Goal: Check status: Check status

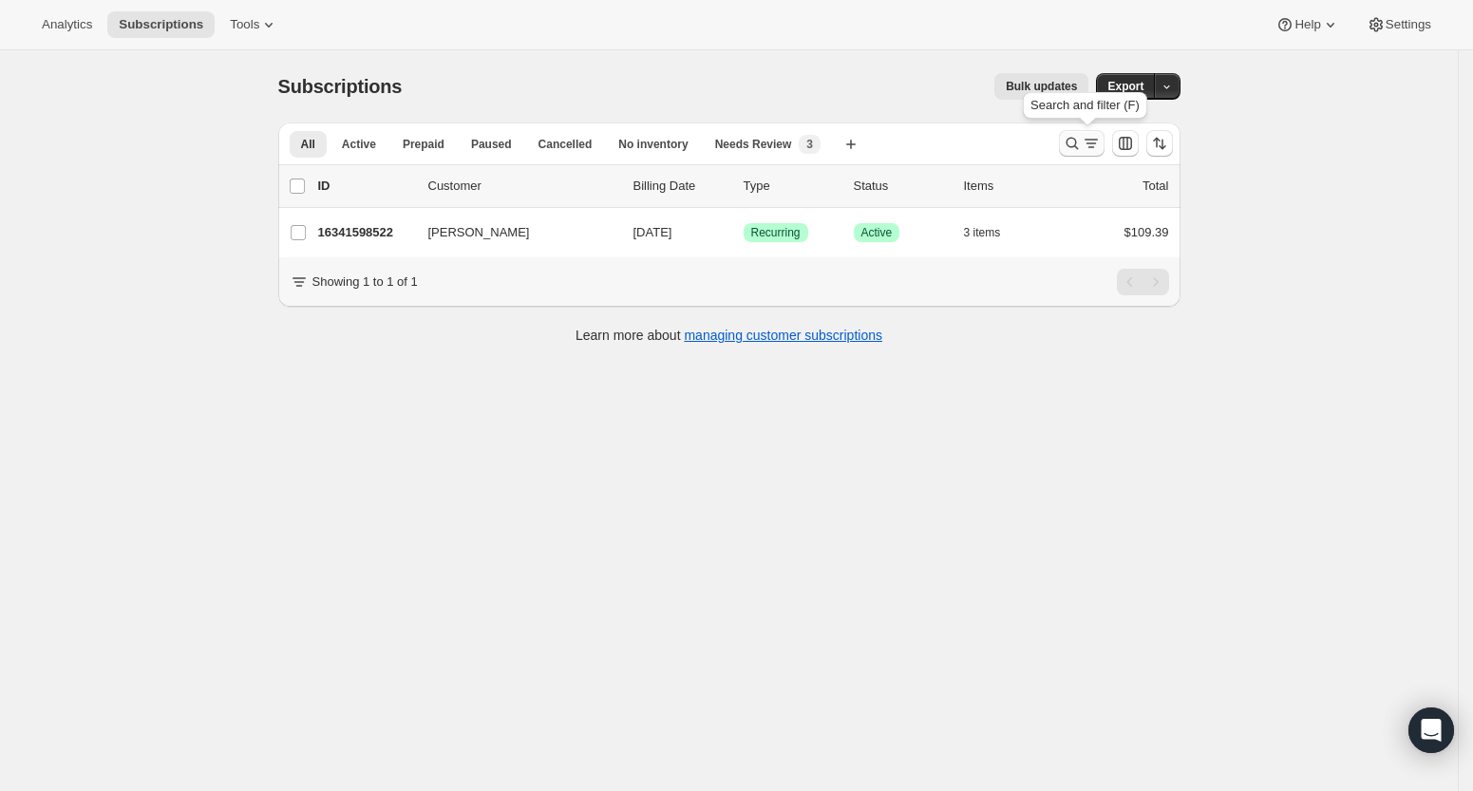
click at [1072, 151] on icon "Search and filter results" at bounding box center [1072, 143] width 19 height 19
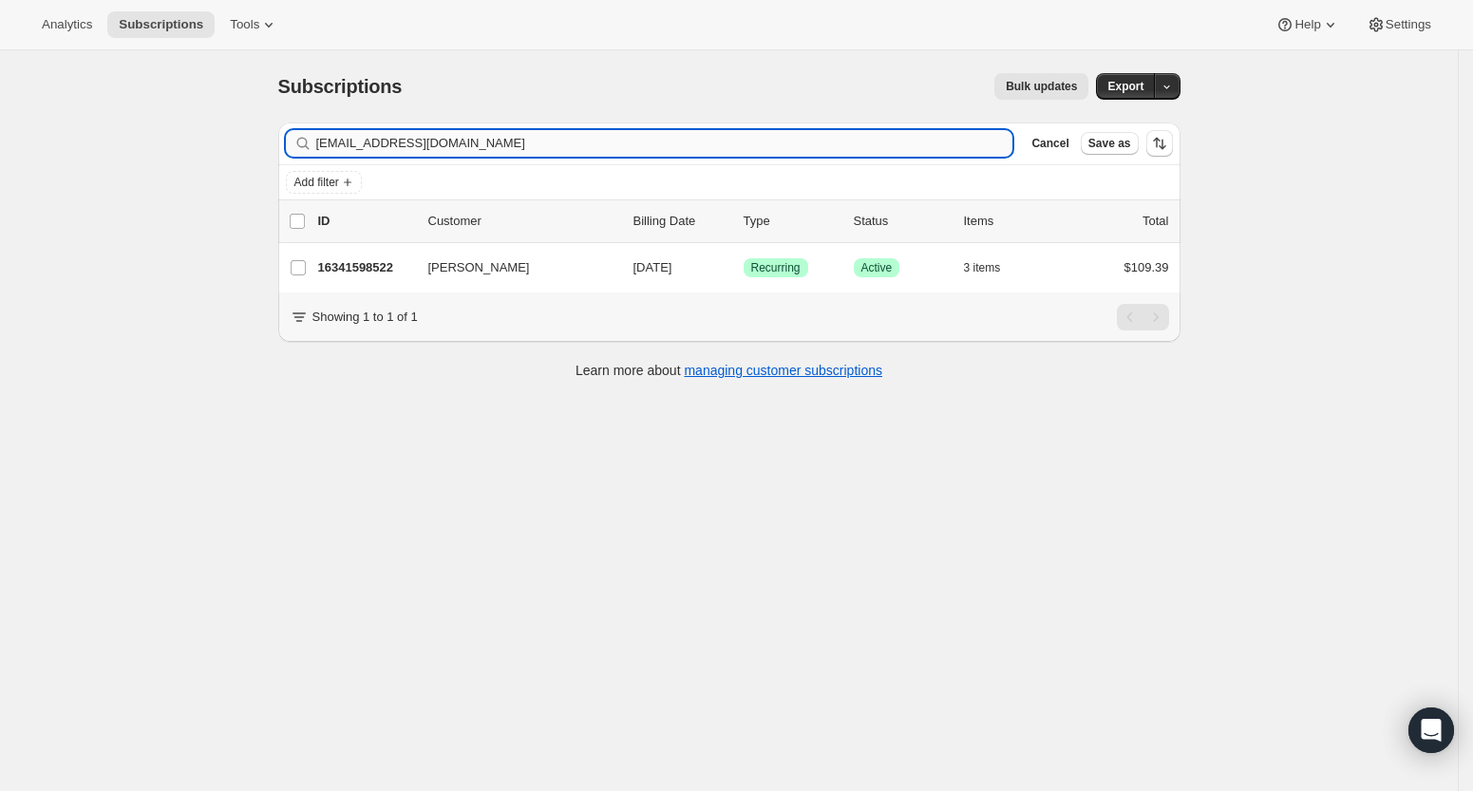
click at [903, 141] on input "[EMAIL_ADDRESS][DOMAIN_NAME]" at bounding box center [664, 143] width 697 height 27
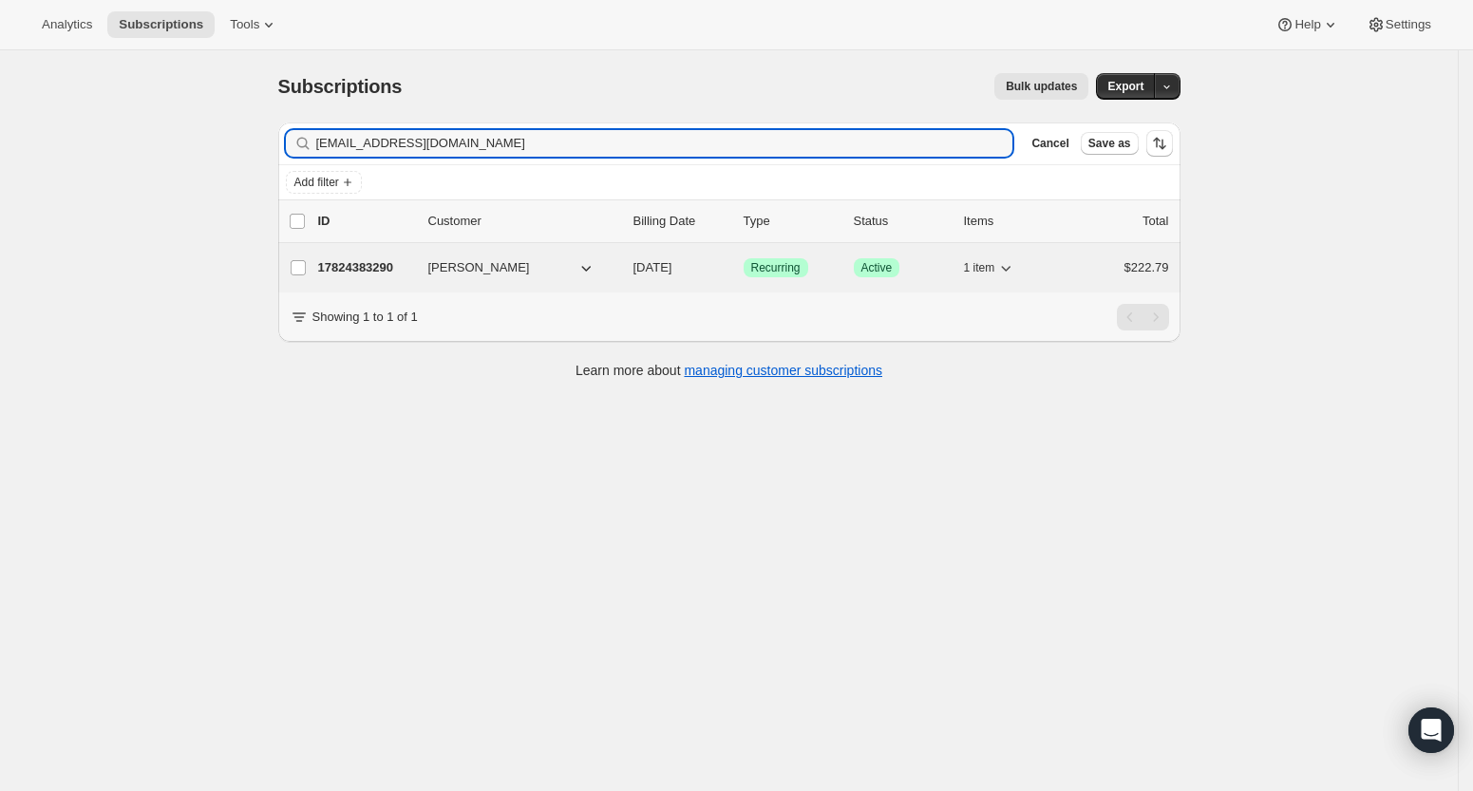
type input "[EMAIL_ADDRESS][DOMAIN_NAME]"
click at [376, 273] on p "17824383290" at bounding box center [365, 267] width 95 height 19
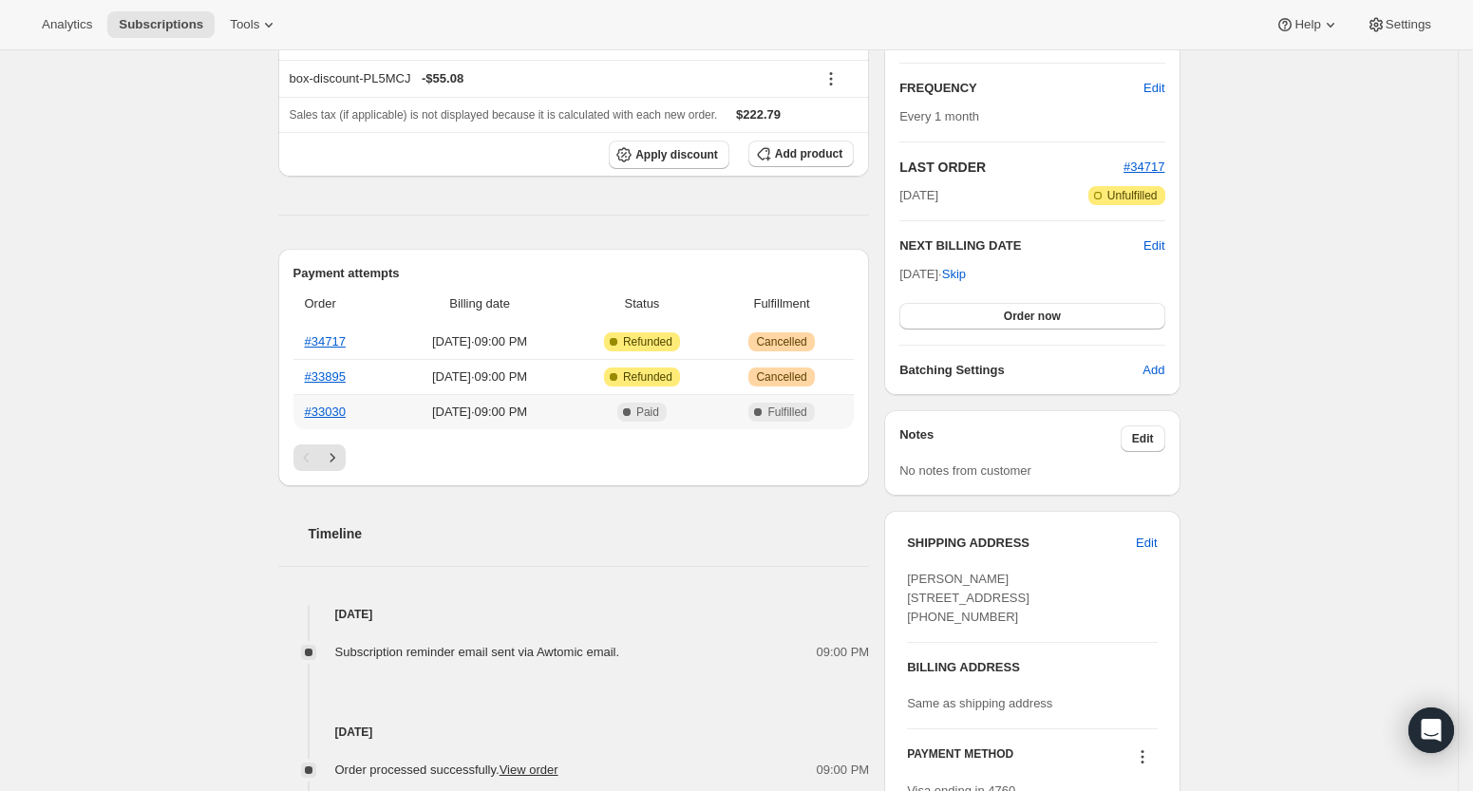
scroll to position [325, 0]
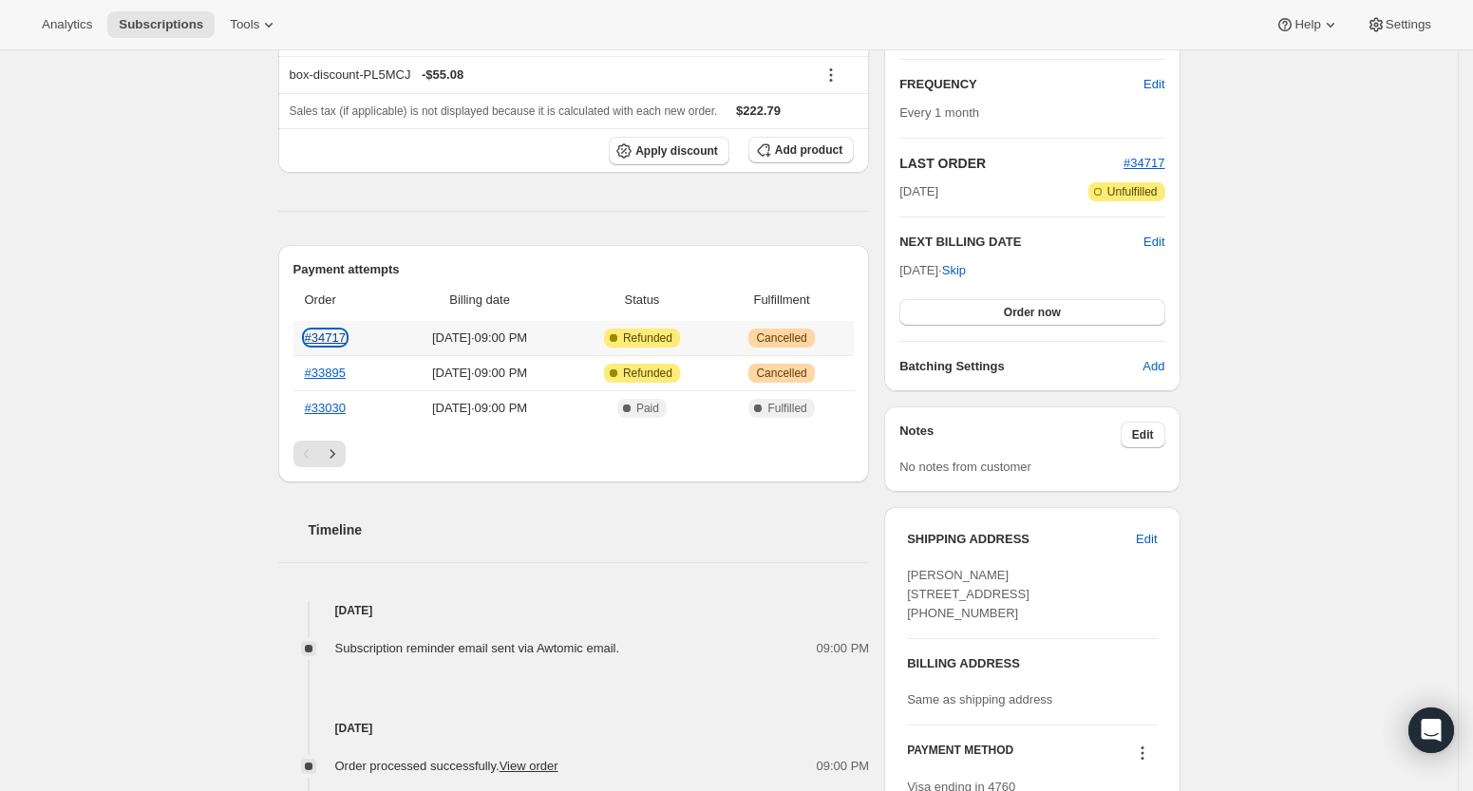
click at [346, 330] on link "#34717" at bounding box center [325, 337] width 41 height 14
